Goal: Communication & Community: Answer question/provide support

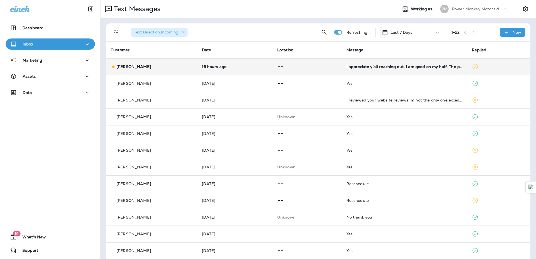
click at [173, 70] on td "[PERSON_NAME]" at bounding box center [151, 66] width 91 height 17
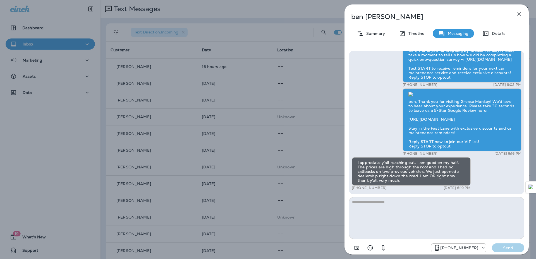
click at [408, 219] on textarea at bounding box center [436, 218] width 175 height 42
click at [429, 213] on textarea at bounding box center [436, 218] width 175 height 42
click at [398, 222] on textarea at bounding box center [436, 218] width 175 height 42
click at [432, 211] on textarea at bounding box center [436, 218] width 175 height 42
click at [416, 221] on textarea at bounding box center [436, 218] width 175 height 42
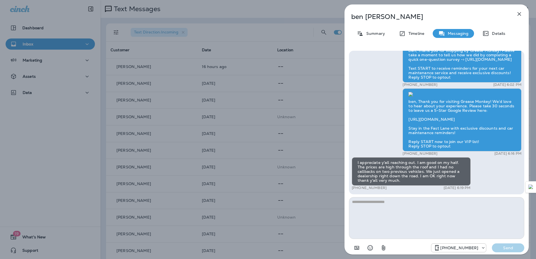
click at [437, 224] on textarea at bounding box center [436, 218] width 175 height 42
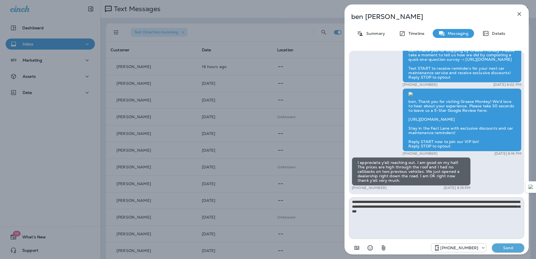
type textarea "**********"
click at [508, 247] on p "Send" at bounding box center [507, 248] width 23 height 5
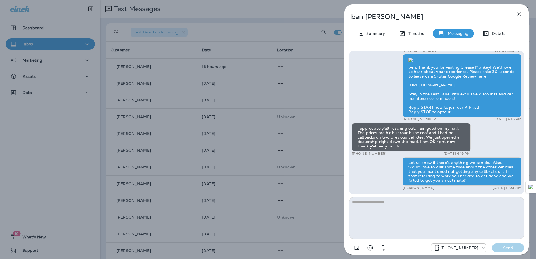
click at [518, 13] on icon "button" at bounding box center [520, 14] width 4 height 4
